Goal: Check status: Check status

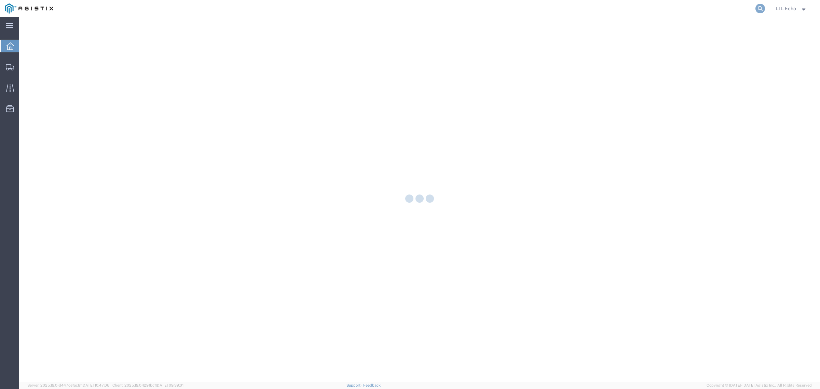
click at [758, 8] on icon at bounding box center [761, 9] width 10 height 10
click at [616, 8] on input "search" at bounding box center [652, 8] width 208 height 16
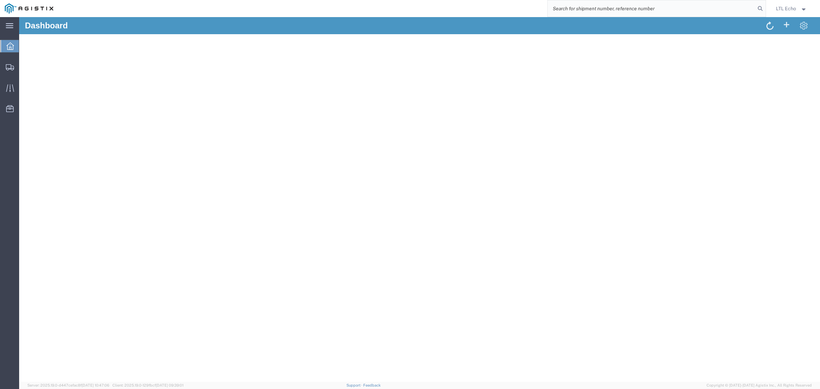
paste input "56823951"
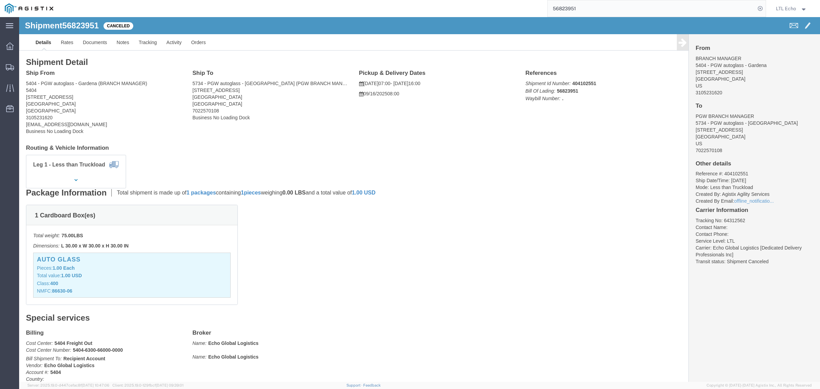
click li "Tracking No: 64312562"
copy li "64312562"
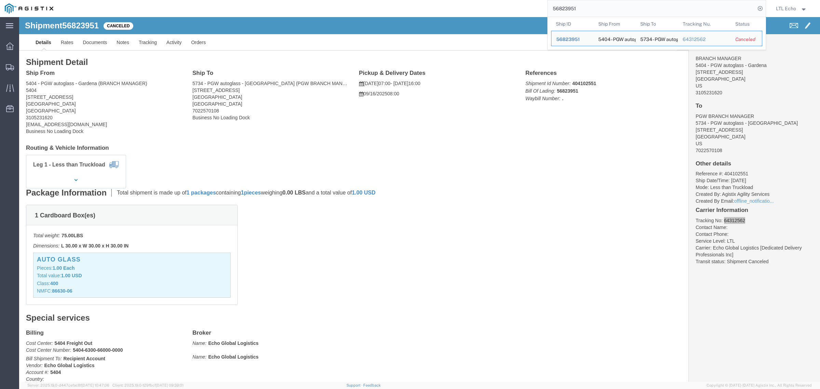
drag, startPoint x: 639, startPoint y: 10, endPoint x: 431, endPoint y: -15, distance: 210.3
click at [431, 0] on html "main_menu Created with Sketch. Collapse Menu Dashboard Shipments Traffic Resour…" at bounding box center [410, 194] width 820 height 389
paste input "64312562"
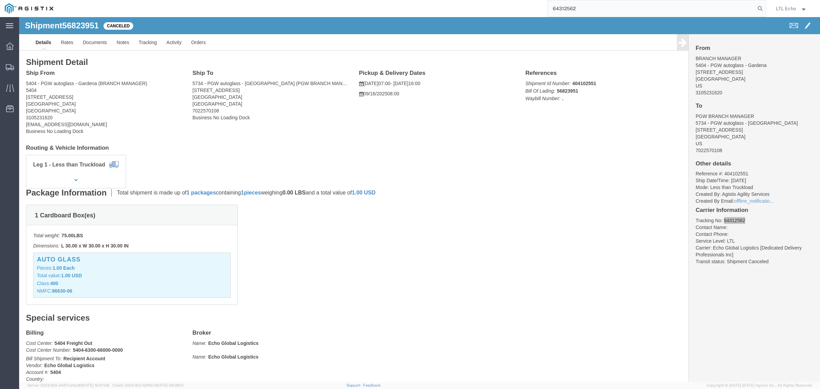
type input "64312562"
